Goal: Complete application form

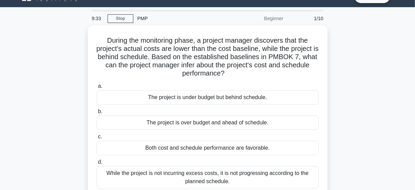
scroll to position [15, 0]
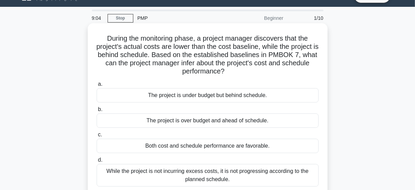
click at [207, 146] on div "Both cost and schedule performance are favorable." at bounding box center [208, 146] width 222 height 14
click at [97, 137] on input "c. Both cost and schedule performance are favorable." at bounding box center [97, 135] width 0 height 4
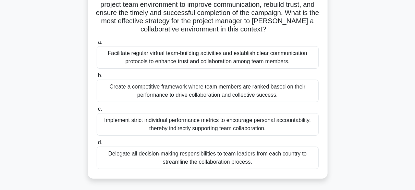
scroll to position [110, 0]
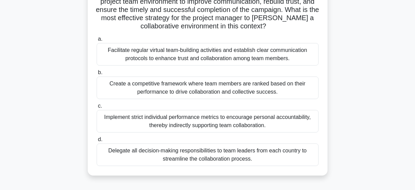
click at [224, 56] on div "Facilitate regular virtual team-building activities and establish clear communi…" at bounding box center [208, 54] width 222 height 23
click at [97, 41] on input "a. Facilitate regular virtual team-building activities and establish clear comm…" at bounding box center [97, 39] width 0 height 4
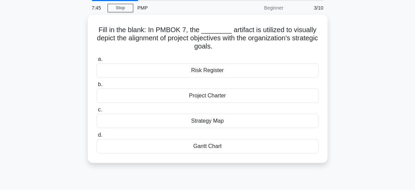
scroll to position [24, 0]
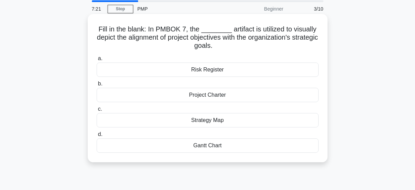
click at [213, 96] on div "Project Charter" at bounding box center [208, 95] width 222 height 14
click at [97, 86] on input "b. Project Charter" at bounding box center [97, 84] width 0 height 4
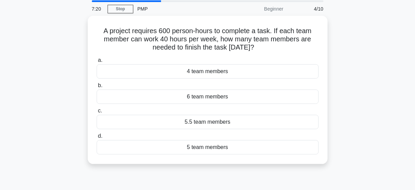
scroll to position [0, 0]
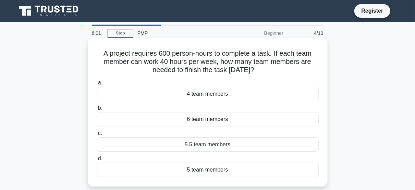
click at [207, 96] on div "4 team members" at bounding box center [208, 94] width 222 height 14
click at [97, 85] on input "a. 4 team members" at bounding box center [97, 83] width 0 height 4
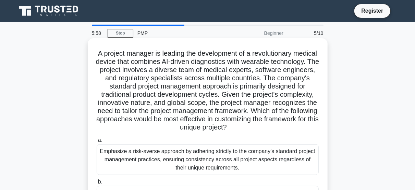
click at [192, 156] on div "Emphasize a risk-averse approach by adhering strictly to the company's standard…" at bounding box center [208, 159] width 222 height 31
click at [97, 143] on input "a. Emphasize a risk-averse approach by adhering strictly to the company's stand…" at bounding box center [97, 140] width 0 height 4
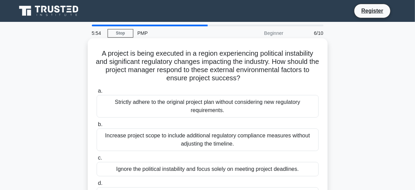
click at [189, 105] on div "Strictly adhere to the original project plan without considering new regulatory…" at bounding box center [208, 106] width 222 height 23
click at [97, 93] on input "a. Strictly adhere to the original project plan without considering new regulat…" at bounding box center [97, 91] width 0 height 4
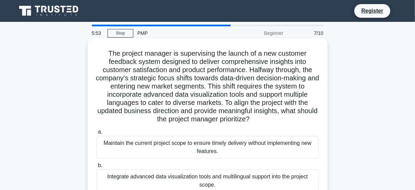
click at [187, 147] on div "Maintain the current project scope to ensure timely delivery without implementi…" at bounding box center [208, 147] width 222 height 23
click at [97, 135] on input "a. Maintain the current project scope to ensure timely delivery without impleme…" at bounding box center [97, 132] width 0 height 4
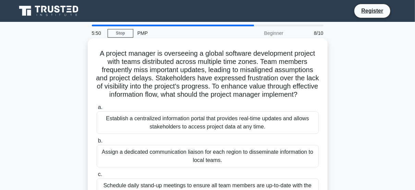
click at [184, 159] on div "Assign a dedicated communication liaison for each region to disseminate informa…" at bounding box center [208, 156] width 222 height 23
click at [97, 143] on input "b. Assign a dedicated communication liaison for each region to disseminate info…" at bounding box center [97, 141] width 0 height 4
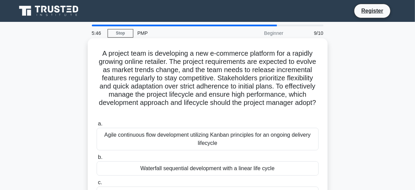
click at [192, 138] on div "Agile continuous flow development utilizing Kanban principles for an ongoing de…" at bounding box center [208, 139] width 222 height 23
click at [97, 126] on input "a. Agile continuous flow development utilizing Kanban principles for an ongoing…" at bounding box center [97, 124] width 0 height 4
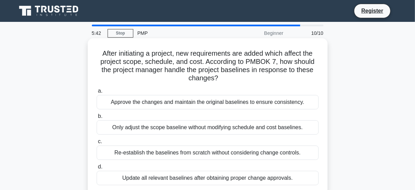
click at [199, 126] on div "Only adjust the scope baseline without modifying schedule and cost baselines." at bounding box center [208, 128] width 222 height 14
click at [97, 119] on input "b. Only adjust the scope baseline without modifying schedule and cost baselines." at bounding box center [97, 116] width 0 height 4
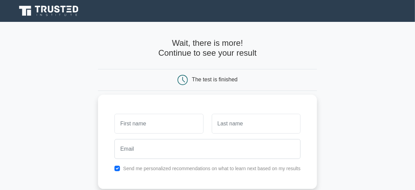
click at [151, 126] on input "text" at bounding box center [158, 124] width 89 height 20
type input "tuyishimire"
click at [223, 127] on input "text" at bounding box center [256, 124] width 89 height 20
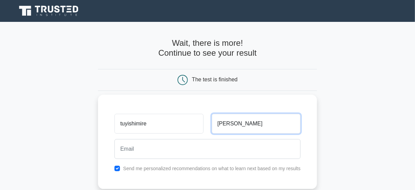
type input "[PERSON_NAME]"
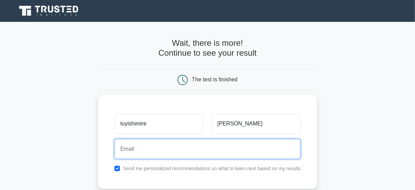
click at [168, 151] on input "email" at bounding box center [207, 149] width 186 height 20
type input "tuyishimiredenise"
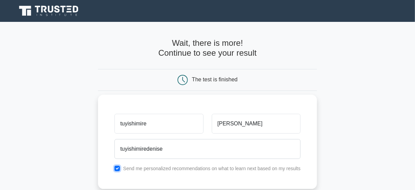
click at [117, 168] on input "checkbox" at bounding box center [116, 168] width 5 height 5
checkbox input "true"
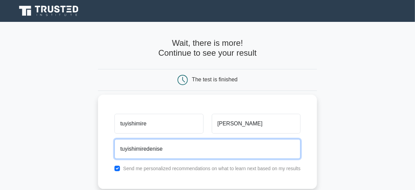
click at [147, 149] on input "tuyishimiredenise" at bounding box center [207, 149] width 186 height 20
click at [170, 150] on input "tuyishimire@[PERSON_NAME]" at bounding box center [207, 149] width 186 height 20
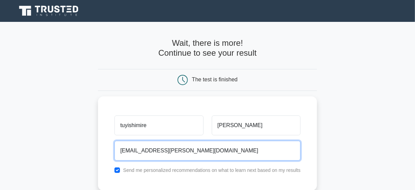
type input "[EMAIL_ADDRESS][PERSON_NAME][DOMAIN_NAME]"
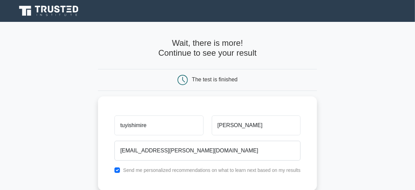
click at [185, 80] on icon at bounding box center [182, 80] width 10 height 10
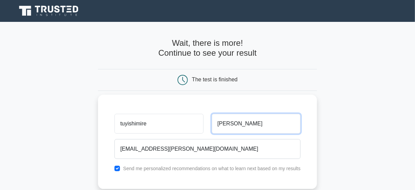
drag, startPoint x: 266, startPoint y: 125, endPoint x: 262, endPoint y: 139, distance: 13.9
click at [262, 139] on div "tuyishimire [PERSON_NAME] [EMAIL_ADDRESS][PERSON_NAME][DOMAIN_NAME] Send me per…" at bounding box center [207, 142] width 219 height 94
click at [188, 100] on div "tuyishimire [PERSON_NAME] [EMAIL_ADDRESS][PERSON_NAME][DOMAIN_NAME] Send me per…" at bounding box center [207, 142] width 219 height 94
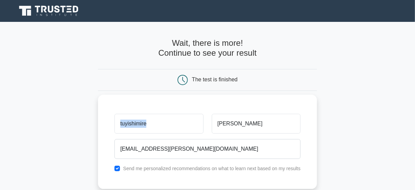
click at [188, 100] on div "tuyishimire [PERSON_NAME] [EMAIL_ADDRESS][PERSON_NAME][DOMAIN_NAME] Send me per…" at bounding box center [207, 142] width 219 height 94
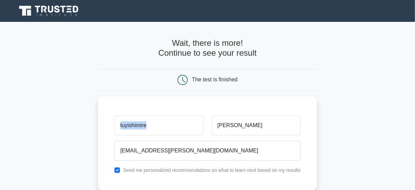
click at [93, 96] on main "Wait, there is more! Continue to see your result The test is finished tuyishimi…" at bounding box center [207, 145] width 415 height 247
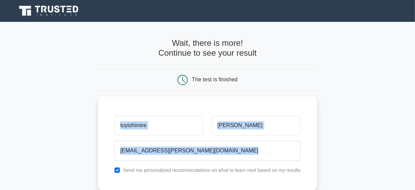
click at [93, 96] on main "Wait, there is more! Continue to see your result The test is finished tuyishimi…" at bounding box center [207, 145] width 415 height 247
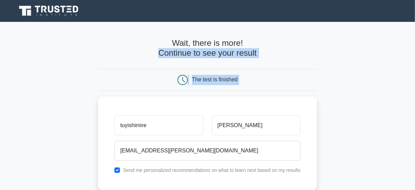
drag, startPoint x: 93, startPoint y: 96, endPoint x: 86, endPoint y: 56, distance: 40.6
click at [86, 56] on main "Wait, there is more! Continue to see your result The test is finished tuyishimi…" at bounding box center [207, 145] width 415 height 247
click at [321, 67] on main "Wait, there is more! Continue to see your result The test is finished tuyishimi…" at bounding box center [207, 145] width 415 height 247
drag, startPoint x: 321, startPoint y: 67, endPoint x: 413, endPoint y: -34, distance: 136.2
click at [413, 0] on html "Register tuyishimire" at bounding box center [207, 172] width 415 height 344
